Goal: Navigation & Orientation: Find specific page/section

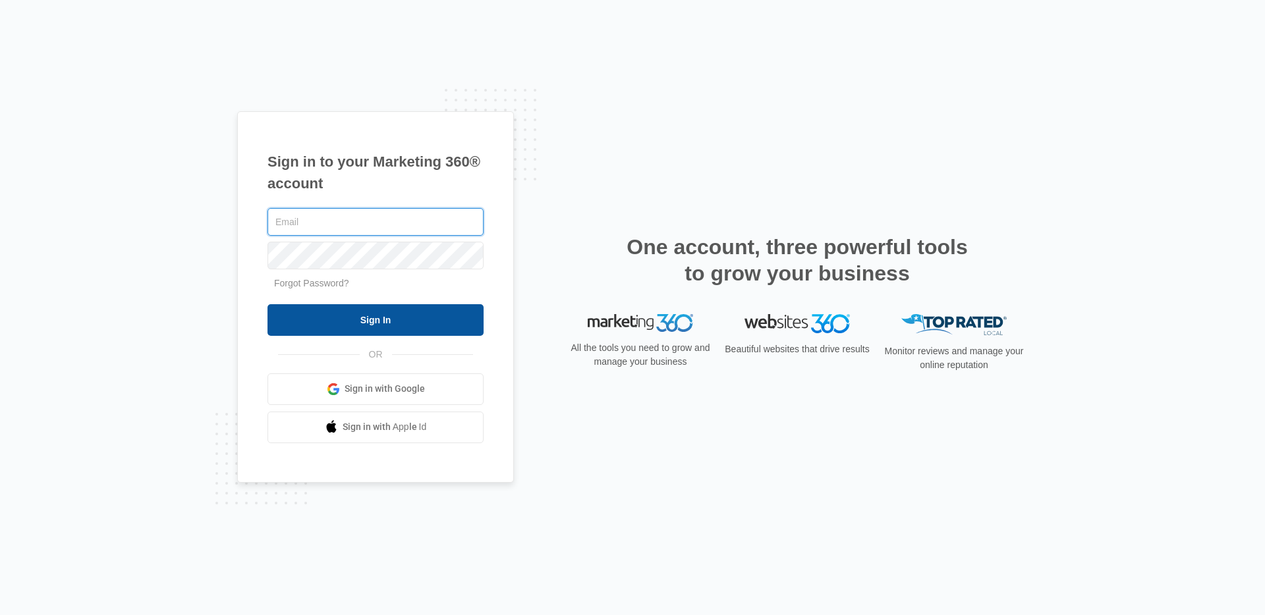
type input "[EMAIL_ADDRESS][PERSON_NAME][DOMAIN_NAME]"
click at [378, 315] on input "Sign In" at bounding box center [376, 320] width 216 height 32
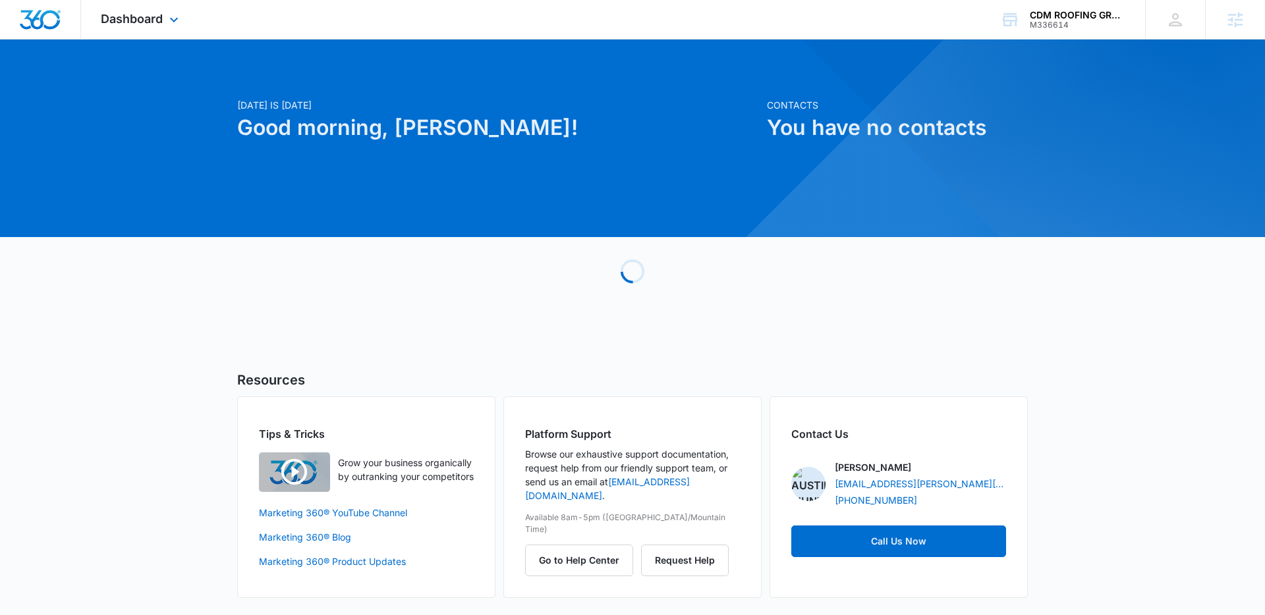
click at [135, 27] on div "Dashboard Apps Reputation Websites Forms CRM Email Social Shop Content Ads Inte…" at bounding box center [141, 19] width 121 height 39
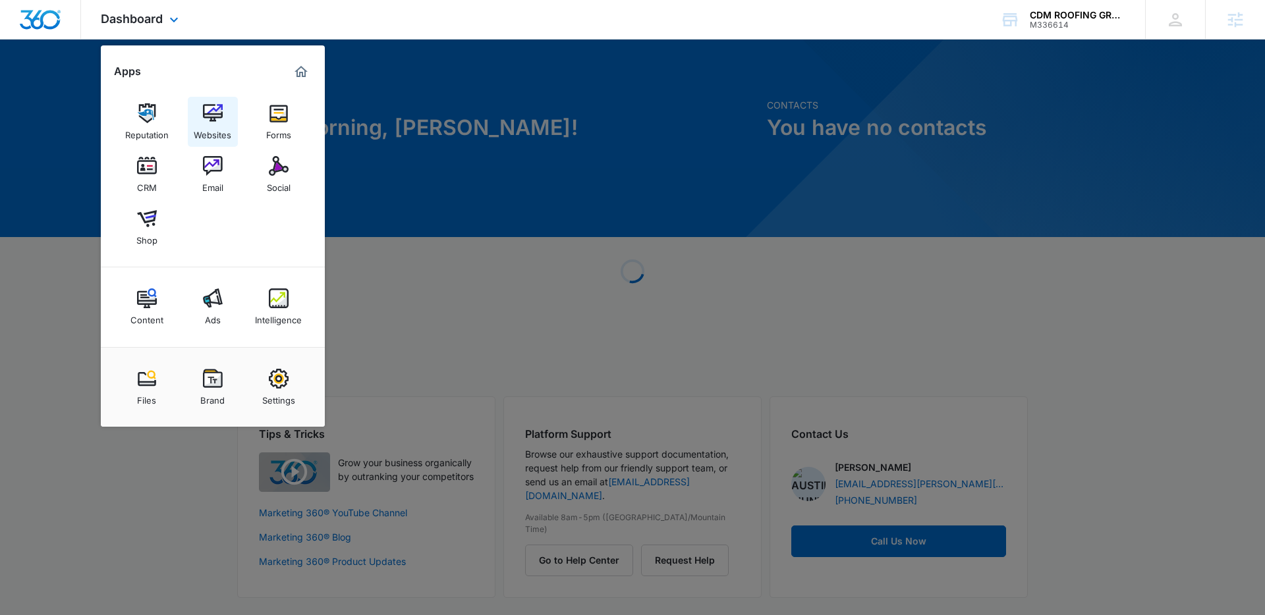
click at [218, 119] on img at bounding box center [213, 113] width 20 height 20
